Goal: Information Seeking & Learning: Learn about a topic

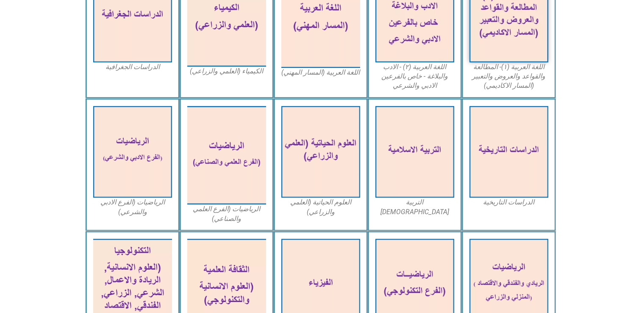
scroll to position [297, 0]
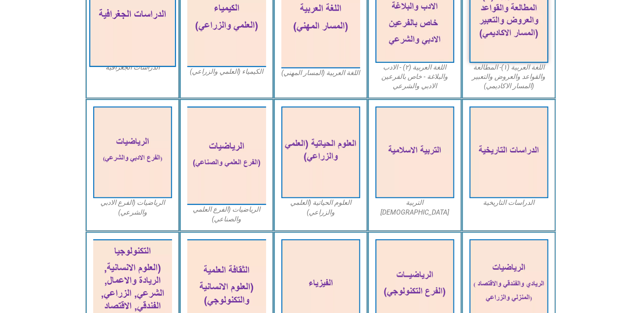
click at [151, 12] on img at bounding box center [132, 16] width 87 height 101
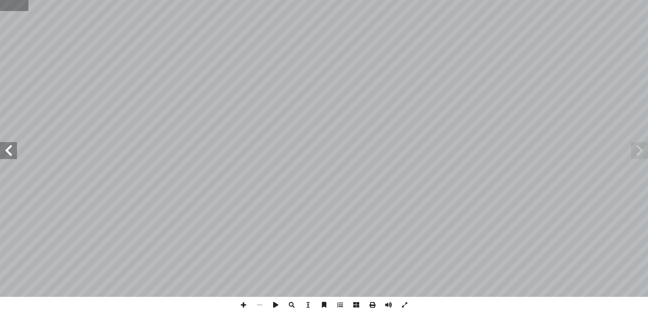
click at [14, 8] on input "text" at bounding box center [14, 5] width 28 height 11
type input "**"
click at [10, 156] on span at bounding box center [8, 150] width 17 height 17
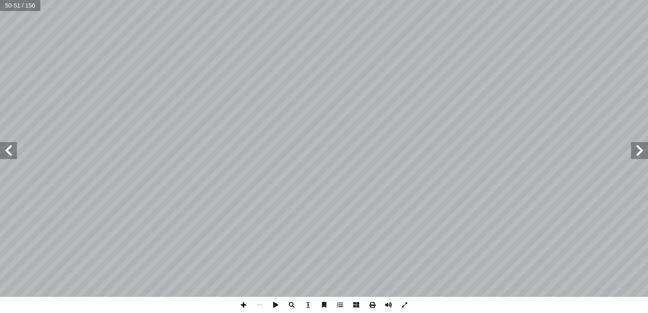
click at [246, 308] on span at bounding box center [243, 305] width 16 height 16
click at [241, 308] on span at bounding box center [243, 305] width 16 height 16
click at [14, 146] on span at bounding box center [8, 150] width 17 height 17
click at [10, 153] on span at bounding box center [8, 150] width 17 height 17
click at [5, 155] on span at bounding box center [8, 150] width 17 height 17
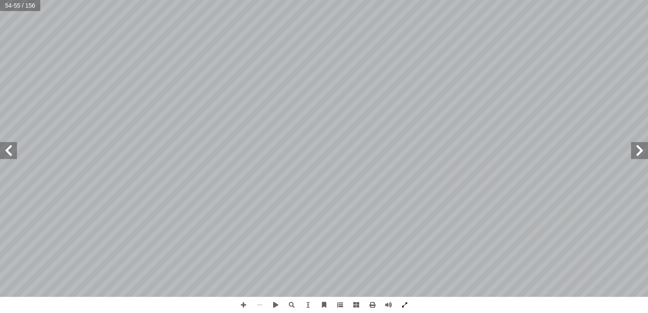
click at [15, 152] on span at bounding box center [8, 150] width 17 height 17
